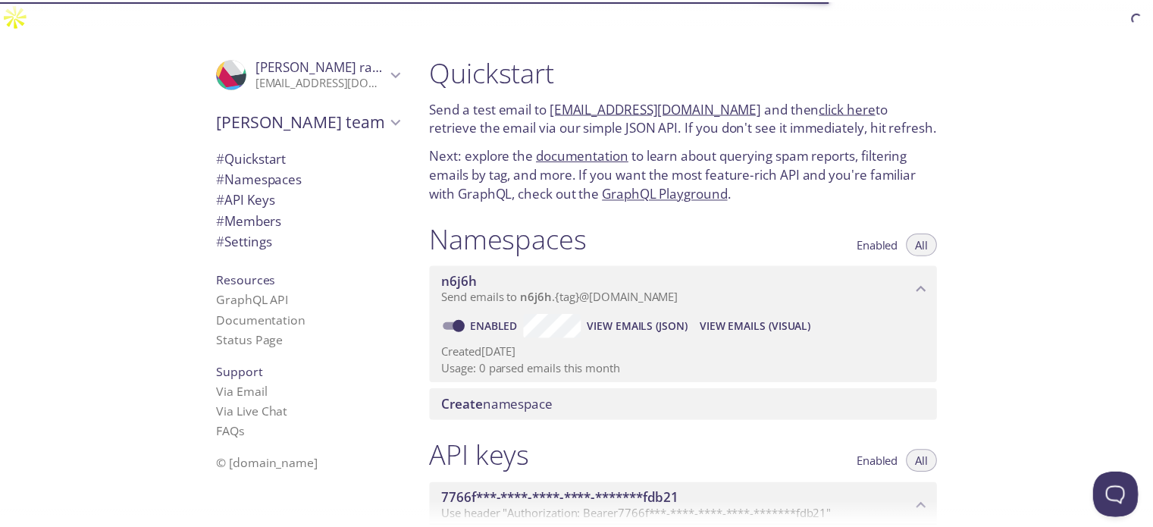
scroll to position [551, 0]
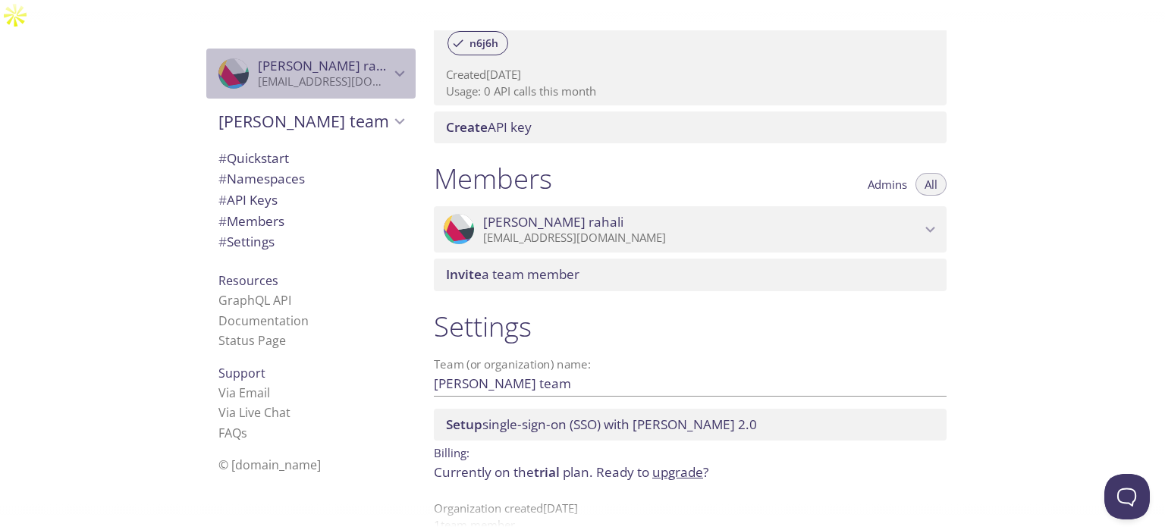
click at [213, 55] on icon "Wass rahali" at bounding box center [226, 70] width 27 height 30
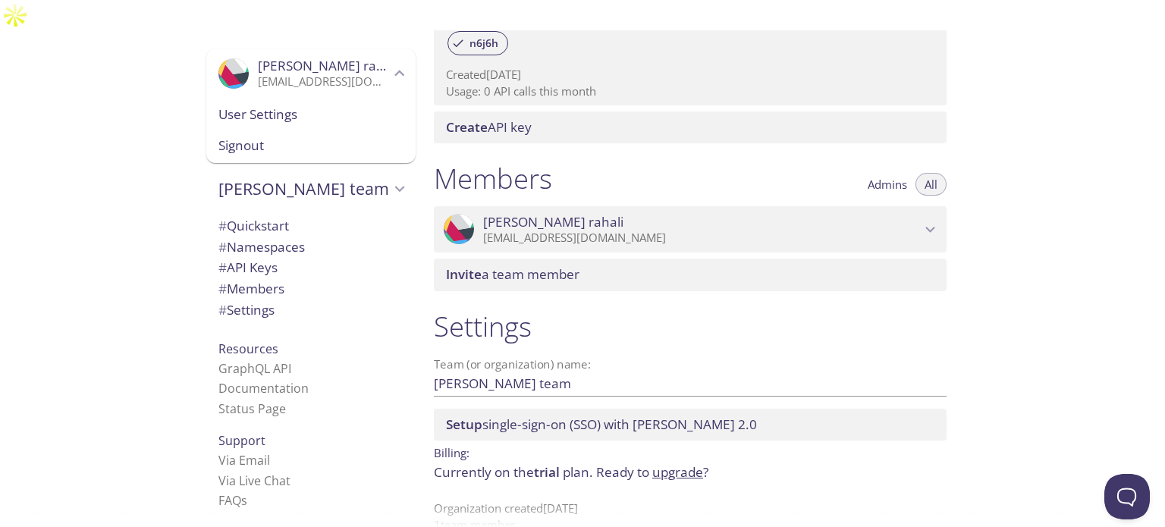
click at [772, 152] on div "Members Admins All .cls-1 { fill: #6d5ca8; } .cls-2 { fill: #3fc191; } .cls-3 {…" at bounding box center [690, 225] width 537 height 147
click at [977, 142] on div "Quickstart Send a test email to [EMAIL_ADDRESS][DOMAIN_NAME] and then click her…" at bounding box center [793, 293] width 743 height 527
click at [676, 463] on link "upgrade" at bounding box center [677, 471] width 51 height 17
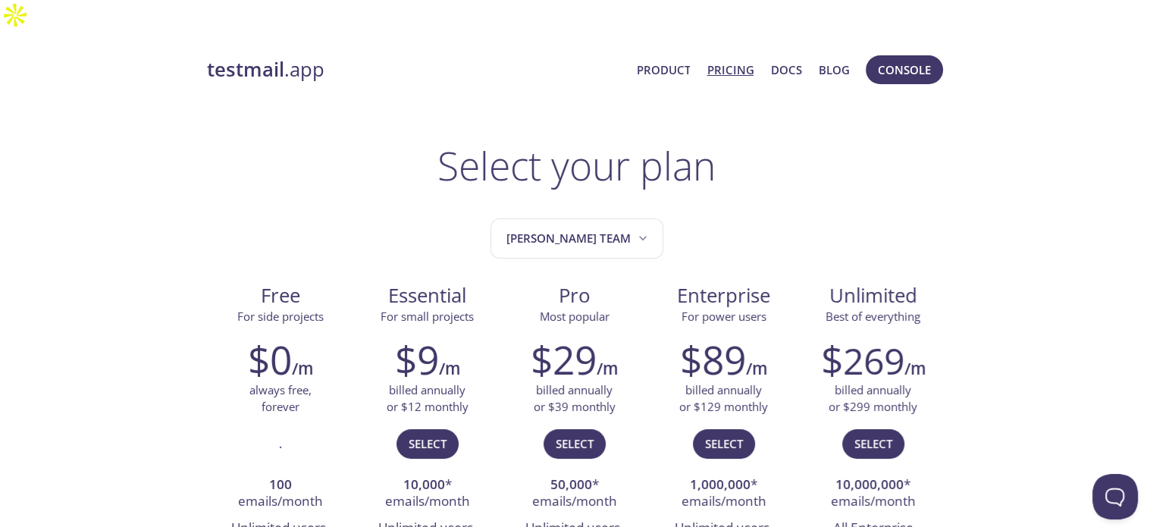
click at [224, 56] on strong "testmail" at bounding box center [245, 69] width 77 height 27
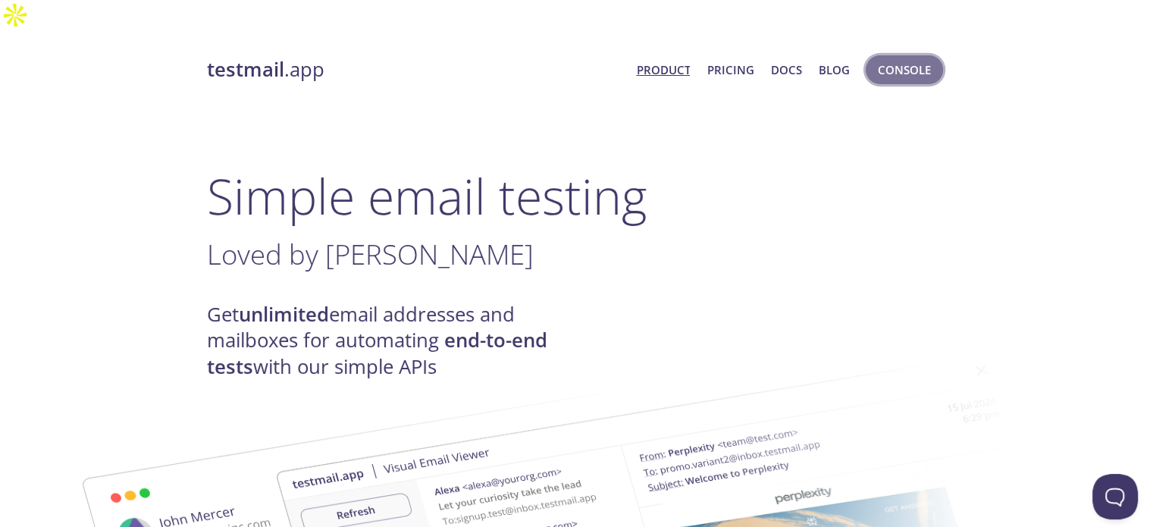
click at [892, 60] on span "Console" at bounding box center [904, 70] width 53 height 20
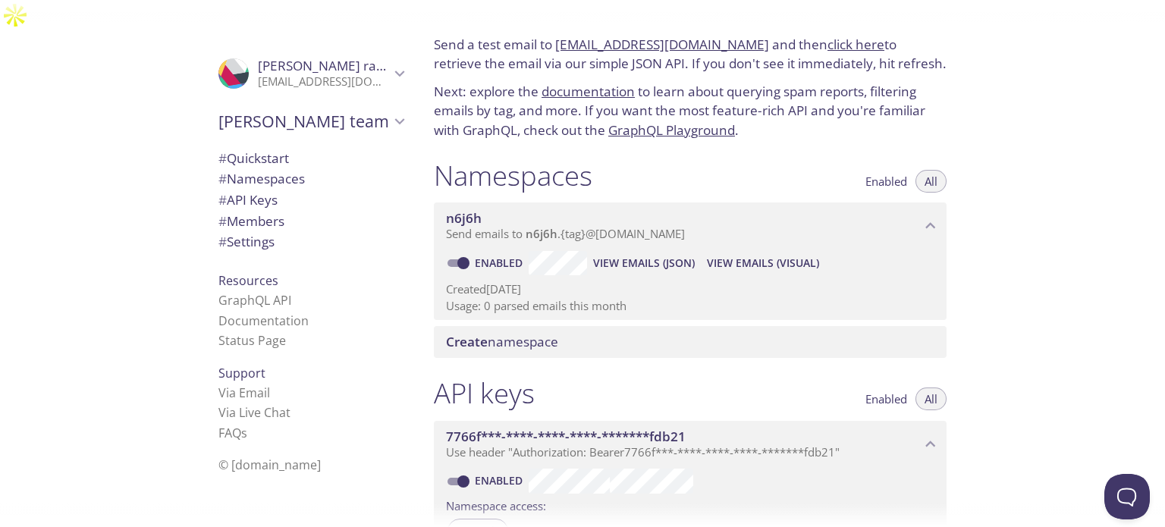
scroll to position [64, 0]
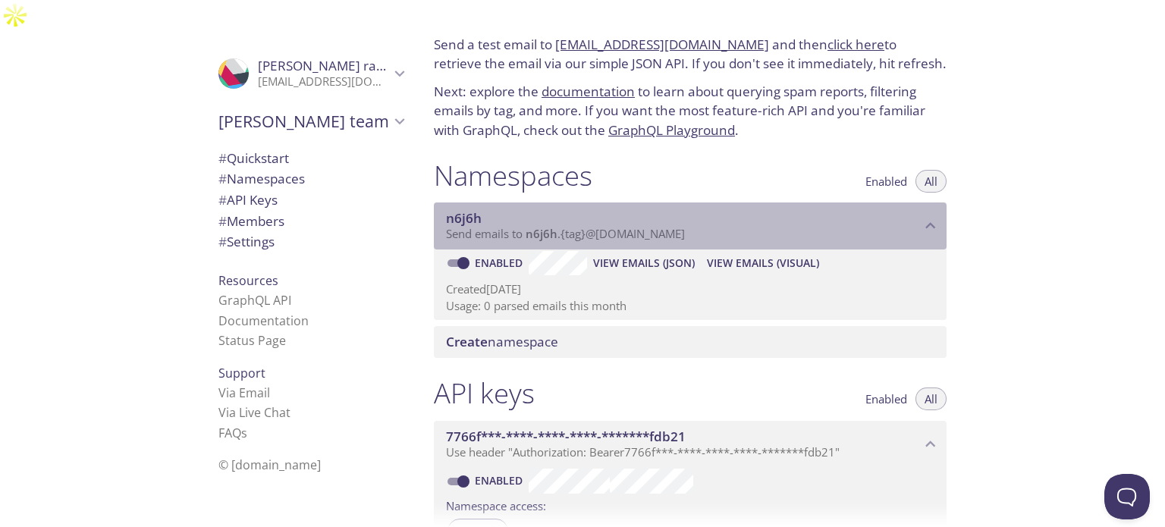
click at [464, 209] on span "n6j6h" at bounding box center [464, 217] width 36 height 17
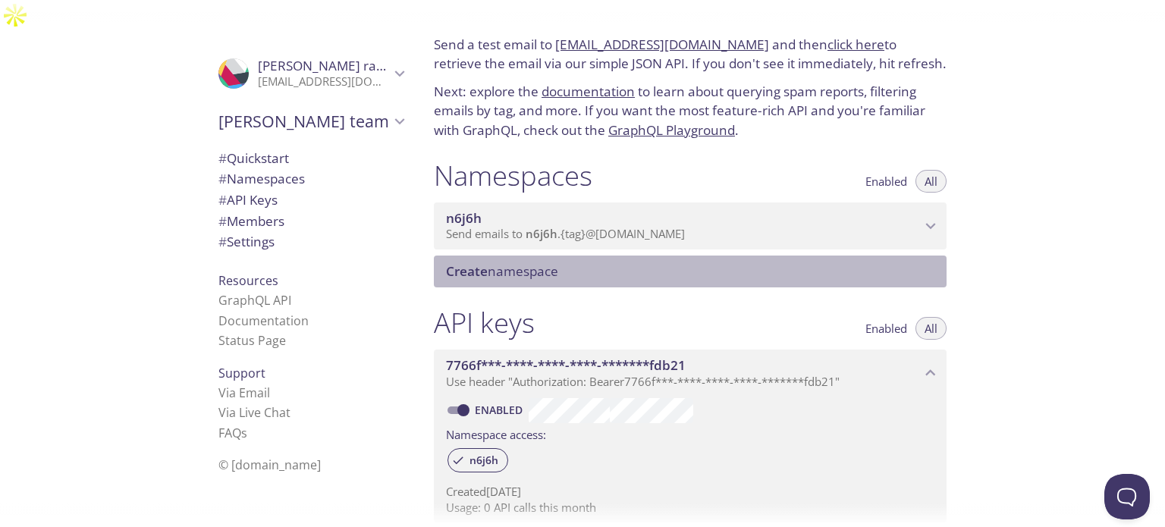
click at [522, 262] on span "Create namespace" at bounding box center [502, 270] width 112 height 17
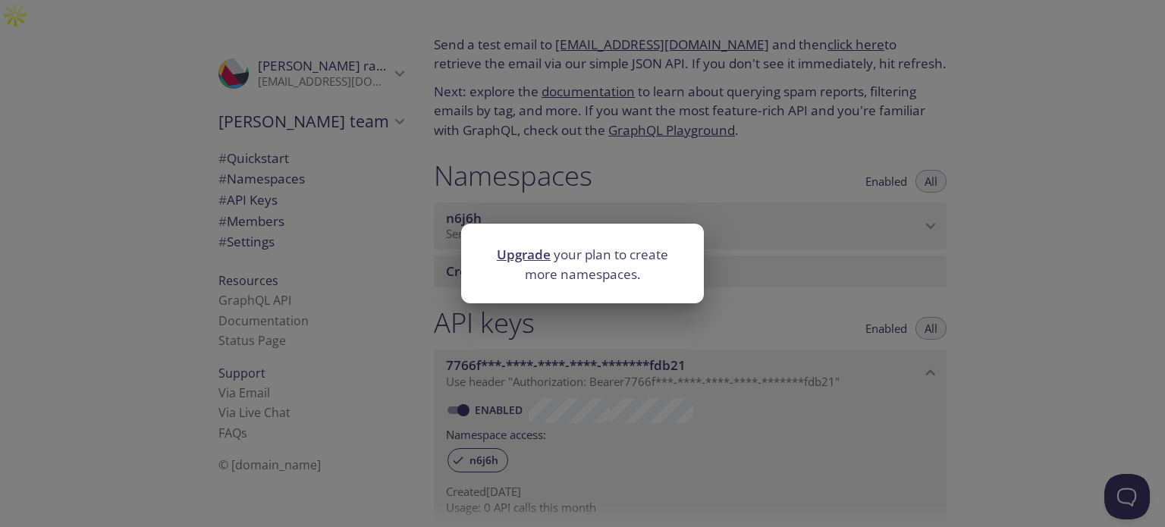
click at [831, 318] on div "Upgrade your plan to create more namespaces." at bounding box center [582, 263] width 1165 height 527
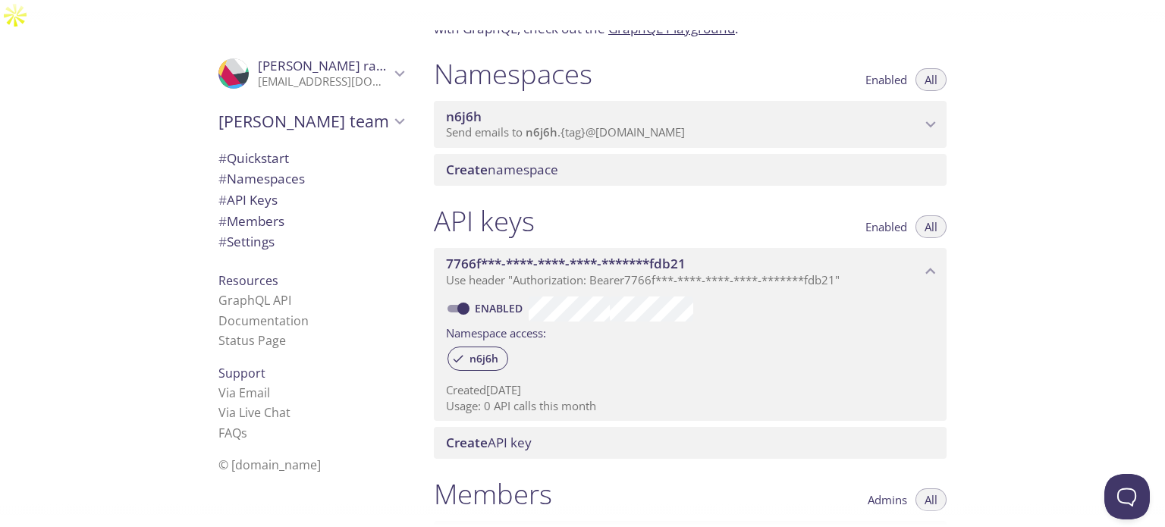
scroll to position [166, 0]
click at [631, 254] on span "7766f***-****-****-****-*******fdb21" at bounding box center [566, 262] width 240 height 17
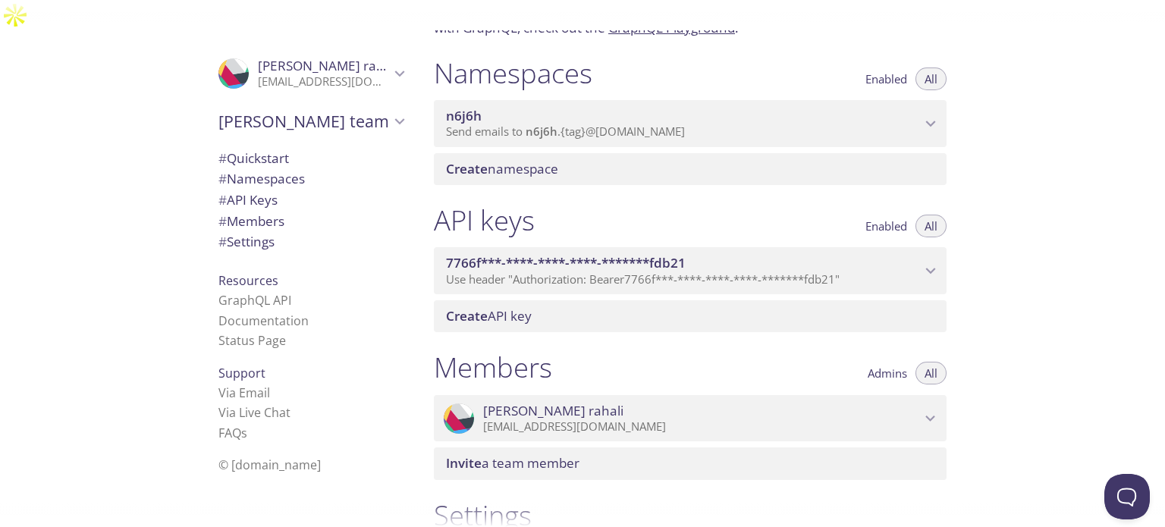
scroll to position [0, 0]
